Goal: Information Seeking & Learning: Find specific page/section

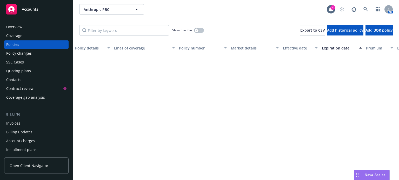
scroll to position [208, 0]
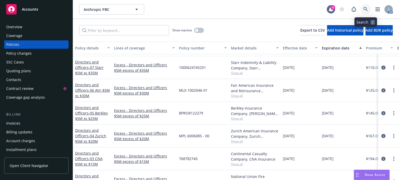
click at [366, 9] on icon at bounding box center [365, 9] width 5 height 5
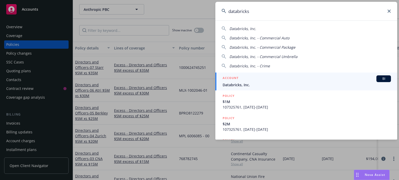
click at [241, 29] on span "Databricks, Inc." at bounding box center [242, 28] width 27 height 5
type input "Databricks, Inc."
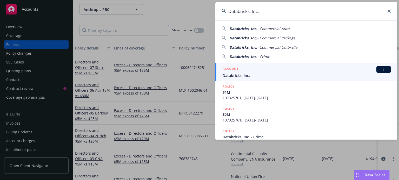
click at [236, 76] on span "Databricks, Inc." at bounding box center [306, 75] width 168 height 5
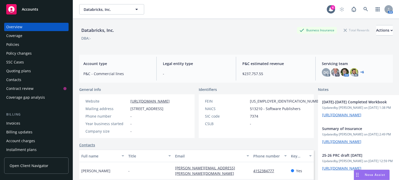
click at [13, 44] on div "Policies" at bounding box center [12, 44] width 13 height 8
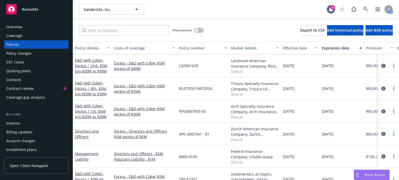
scroll to position [450, 0]
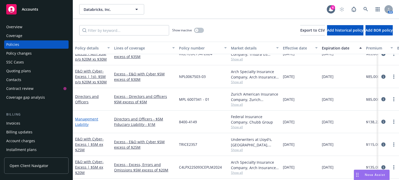
click at [90, 118] on link "Management Liability" at bounding box center [86, 122] width 23 height 10
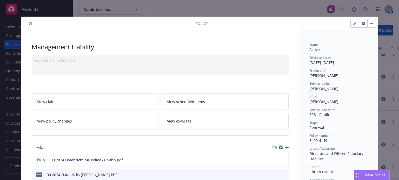
scroll to position [35, 0]
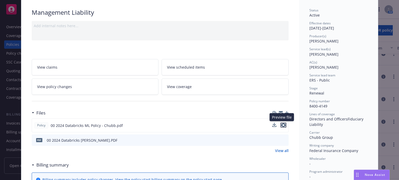
click at [281, 125] on icon "preview file" at bounding box center [283, 126] width 5 height 4
